Goal: Transaction & Acquisition: Purchase product/service

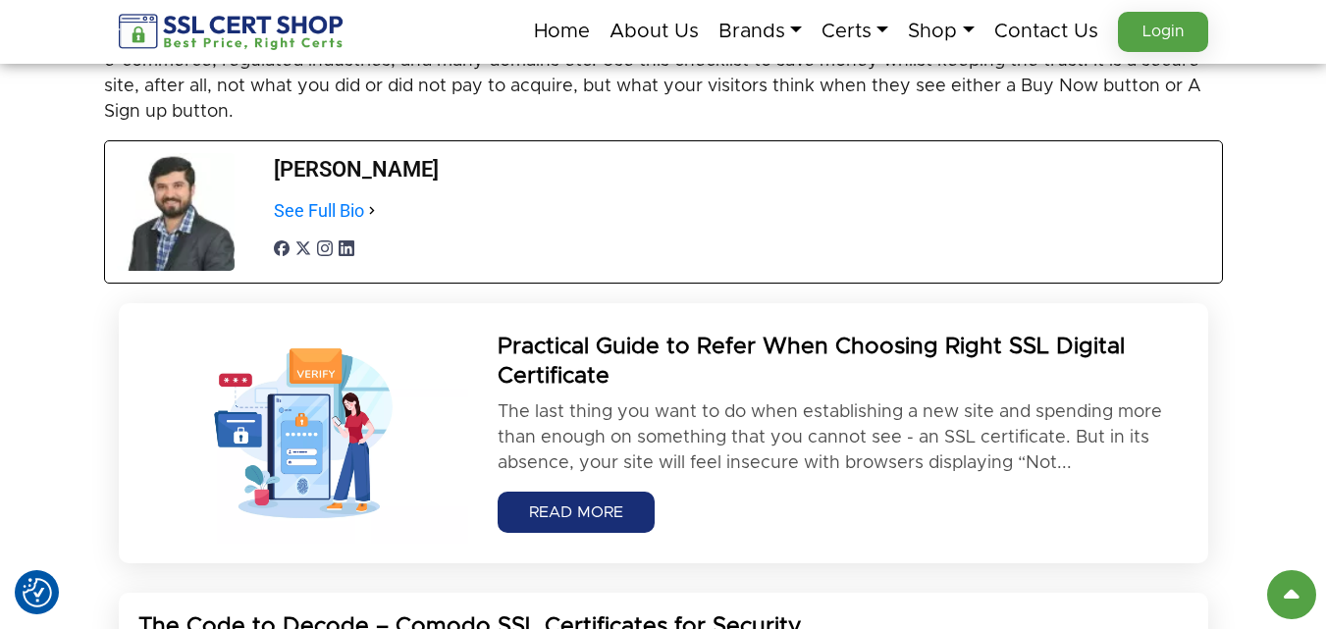
scroll to position [4221, 0]
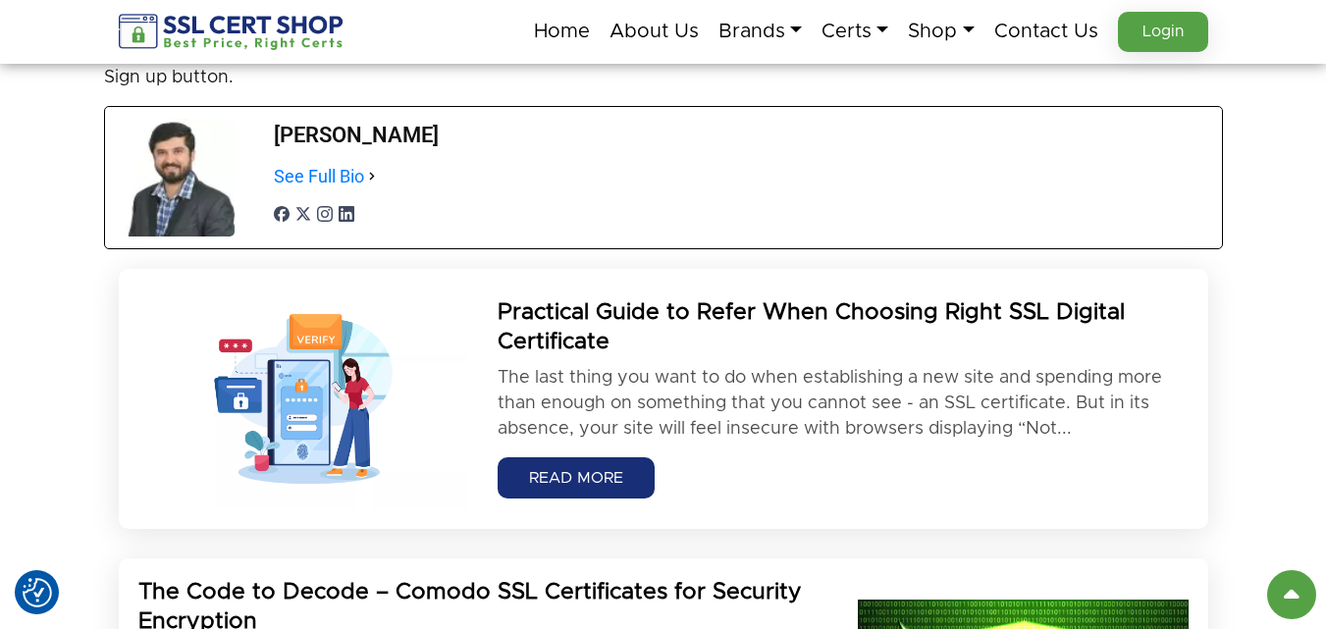
click at [0, 483] on div "Practical Guide to Refer When Choosing Right SSL Digital Certificate The last t…" at bounding box center [663, 560] width 1326 height 603
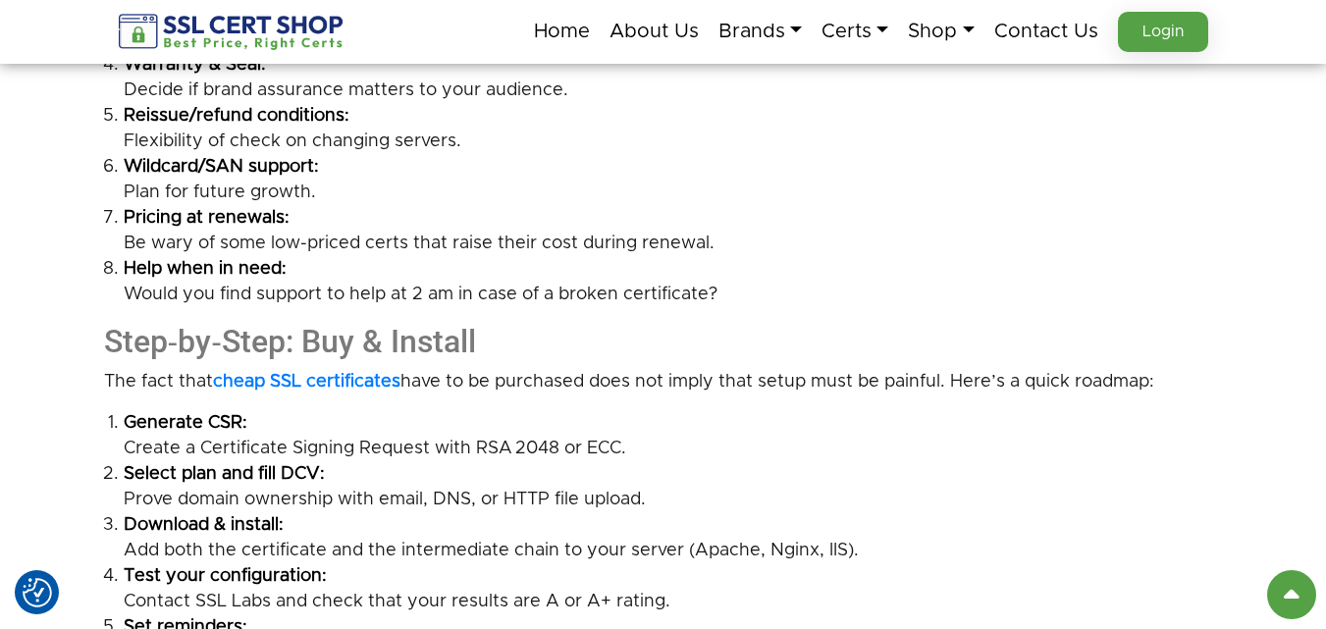
scroll to position [2651, 0]
click at [400, 374] on strong "cheap SSL certificates" at bounding box center [307, 383] width 188 height 18
drag, startPoint x: 338, startPoint y: 372, endPoint x: 222, endPoint y: 360, distance: 116.4
click at [222, 370] on p "The fact that cheap SSL certificates have to be purchased does not imply that s…" at bounding box center [663, 383] width 1119 height 26
copy strong "cheap SSL certificates"
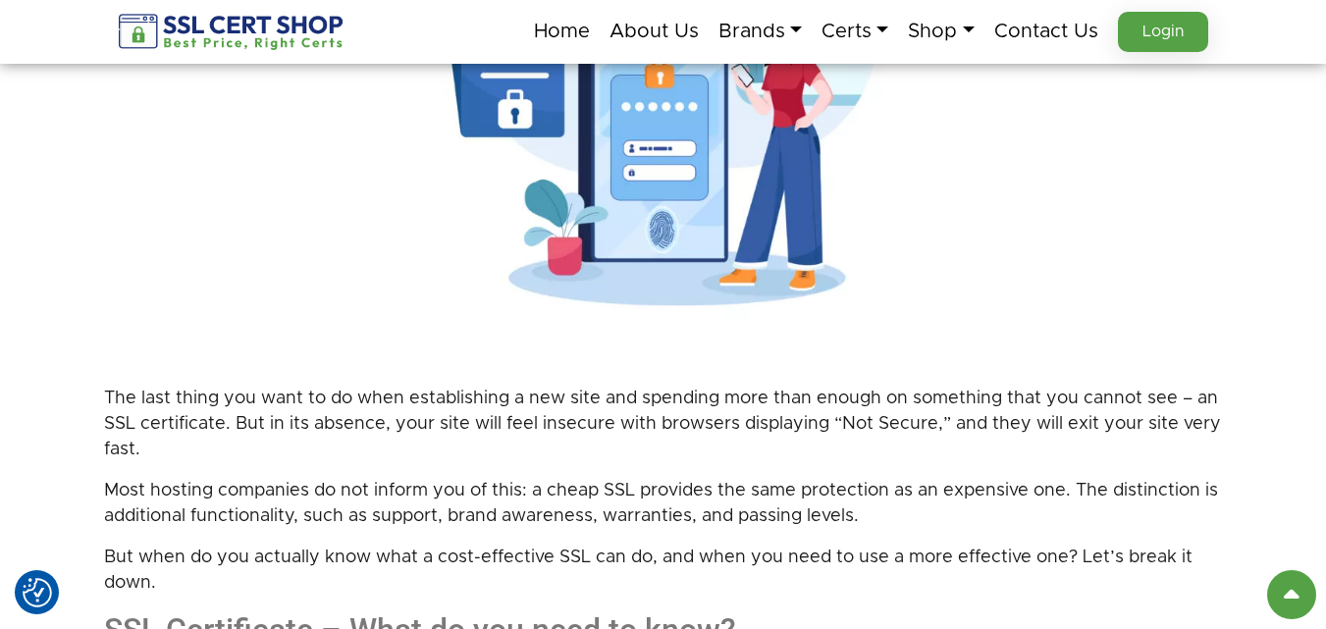
scroll to position [491, 0]
